Goal: Information Seeking & Learning: Learn about a topic

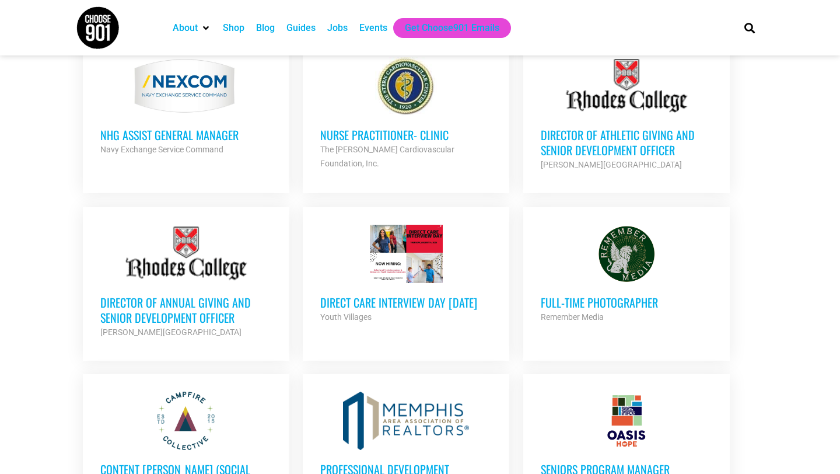
scroll to position [507, 0]
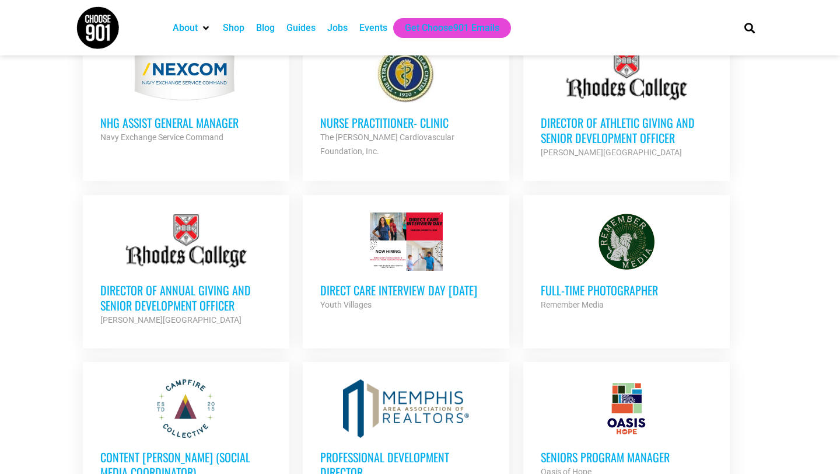
click at [563, 293] on h3 "Full-Time Photographer" at bounding box center [626, 289] width 171 height 15
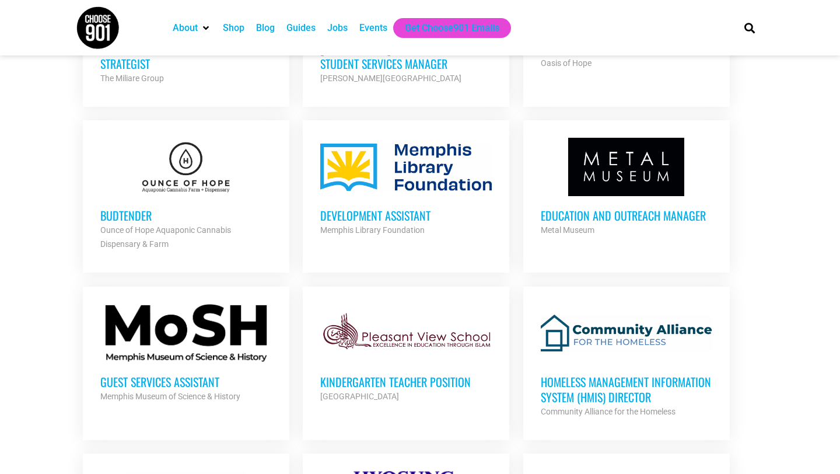
scroll to position [1236, 0]
click at [373, 209] on h3 "Development Assistant" at bounding box center [405, 214] width 171 height 15
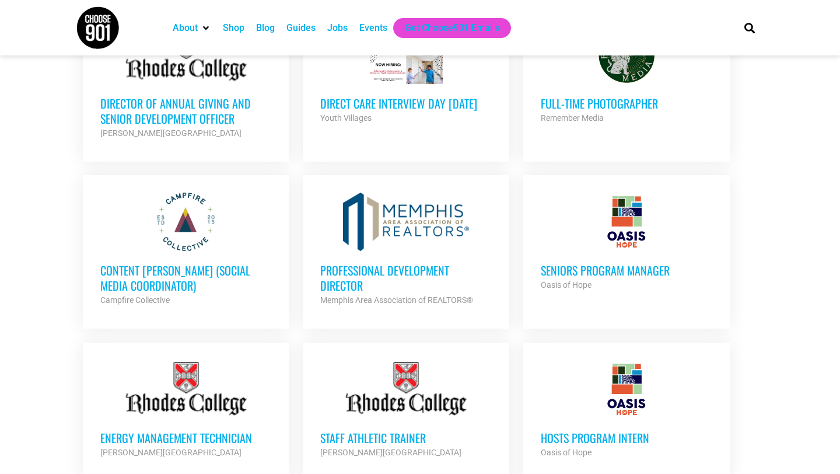
scroll to position [717, 0]
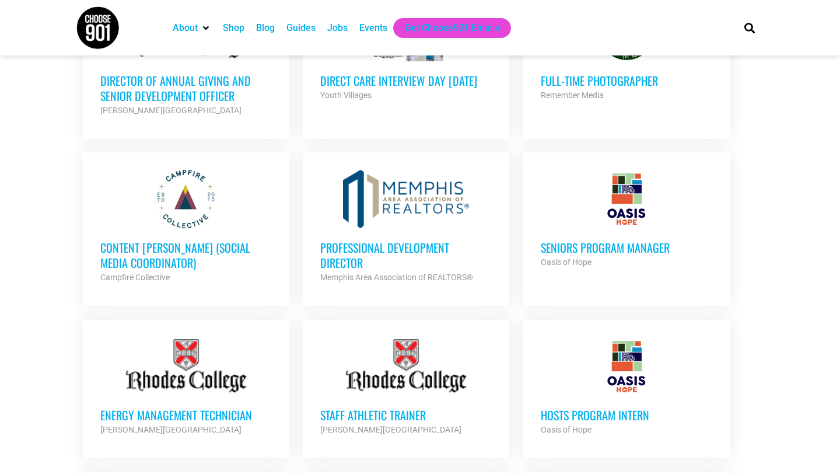
click at [382, 376] on div at bounding box center [405, 366] width 171 height 58
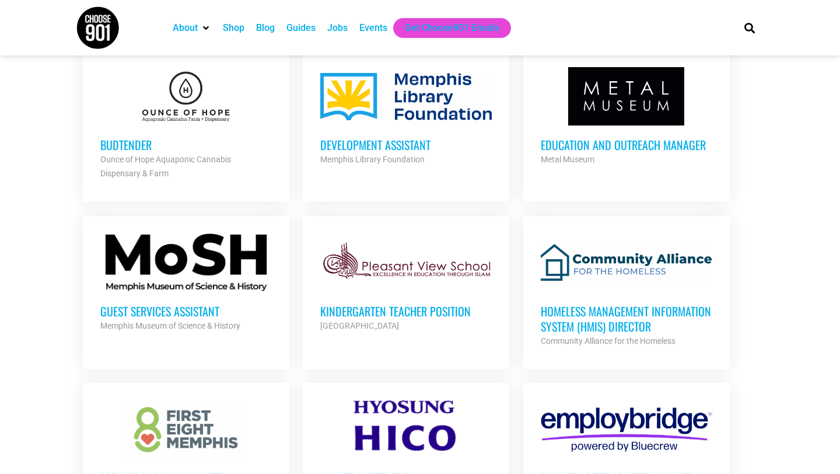
scroll to position [1308, 0]
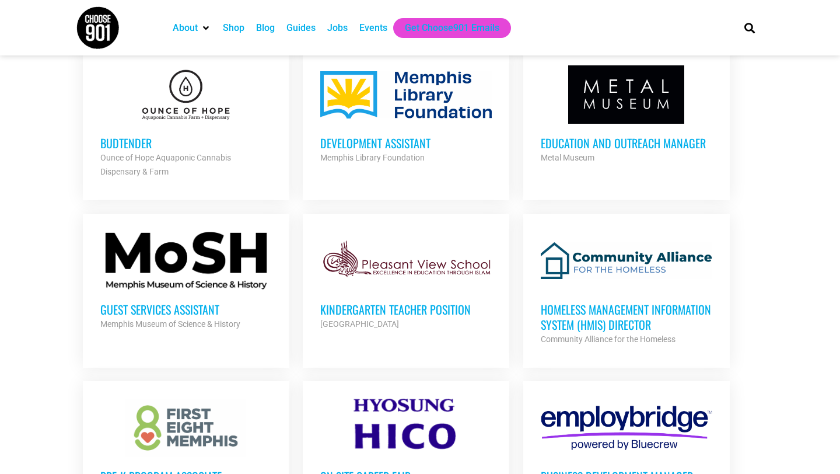
click at [221, 269] on div at bounding box center [185, 261] width 171 height 58
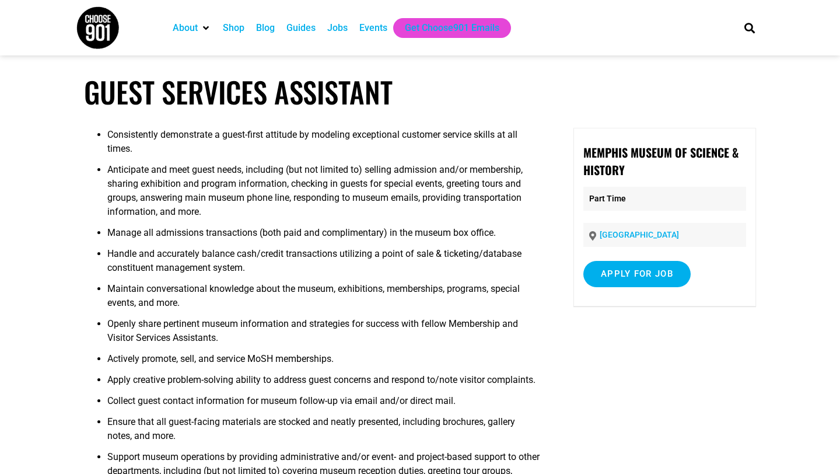
scroll to position [20, 0]
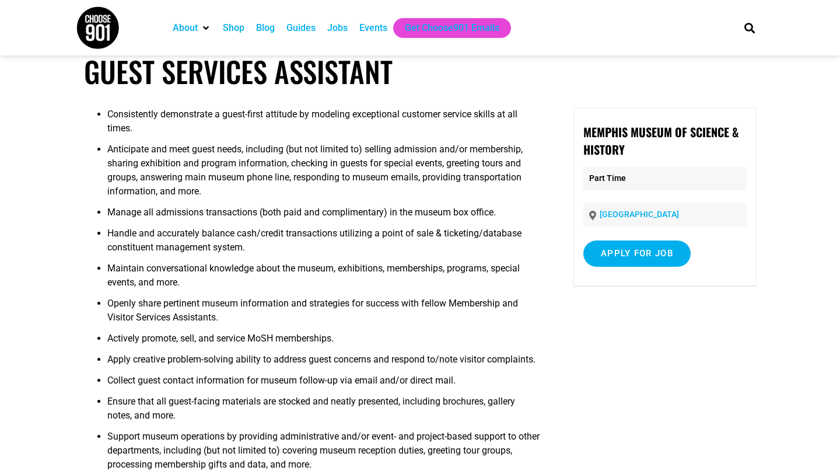
click at [93, 31] on img at bounding box center [98, 28] width 44 height 44
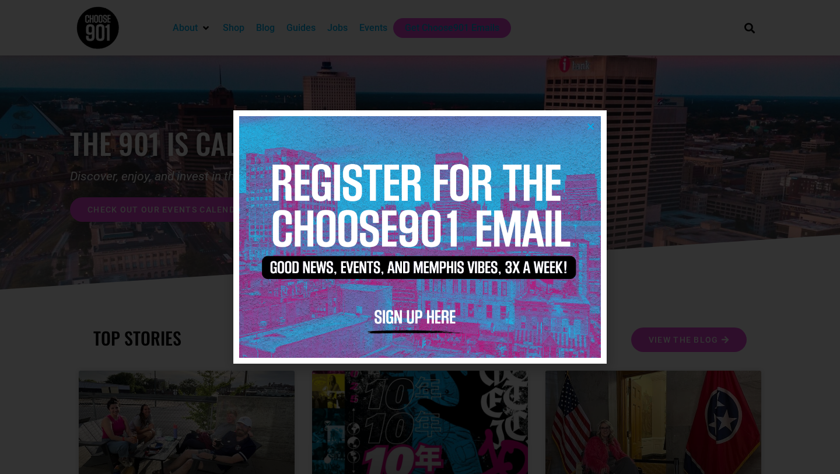
click at [591, 125] on icon "Close" at bounding box center [590, 126] width 9 height 9
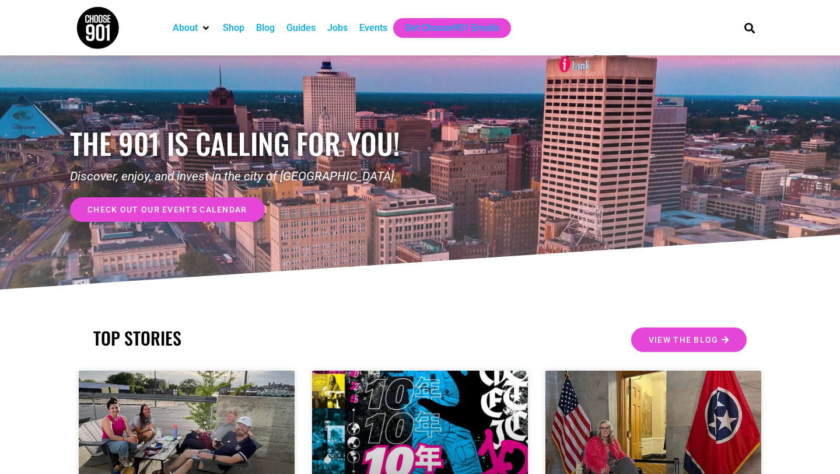
click at [271, 26] on div "Blog" at bounding box center [265, 28] width 19 height 14
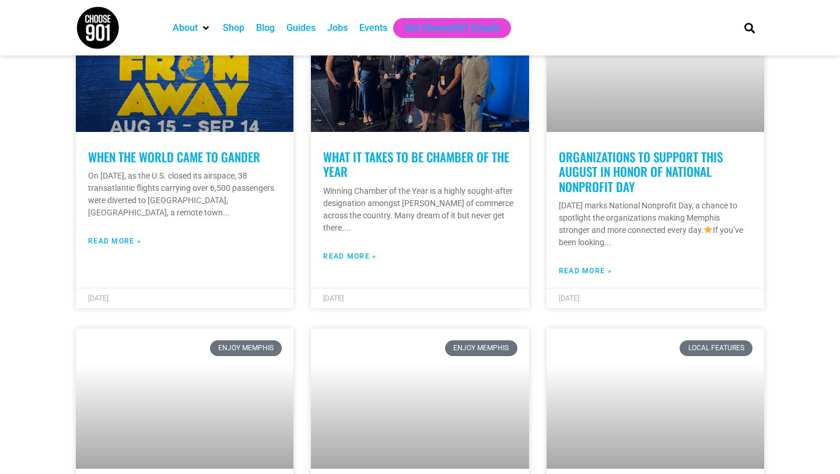
scroll to position [1392, 0]
